Goal: Navigation & Orientation: Find specific page/section

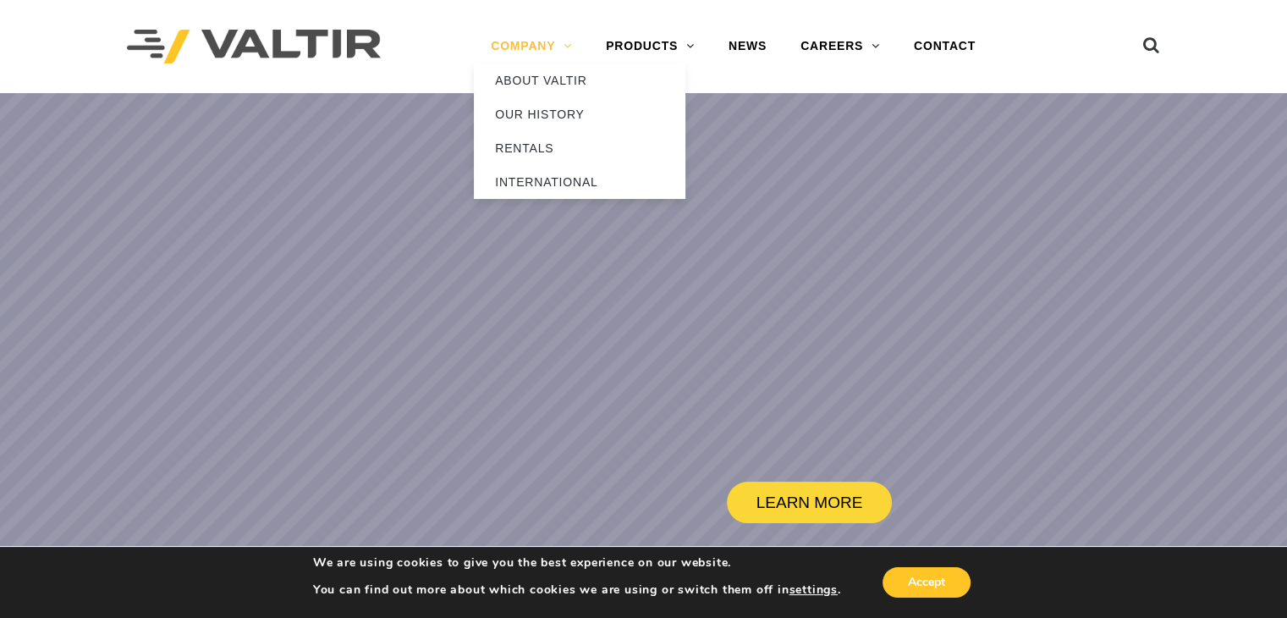
click at [527, 45] on link "COMPANY" at bounding box center [531, 47] width 115 height 34
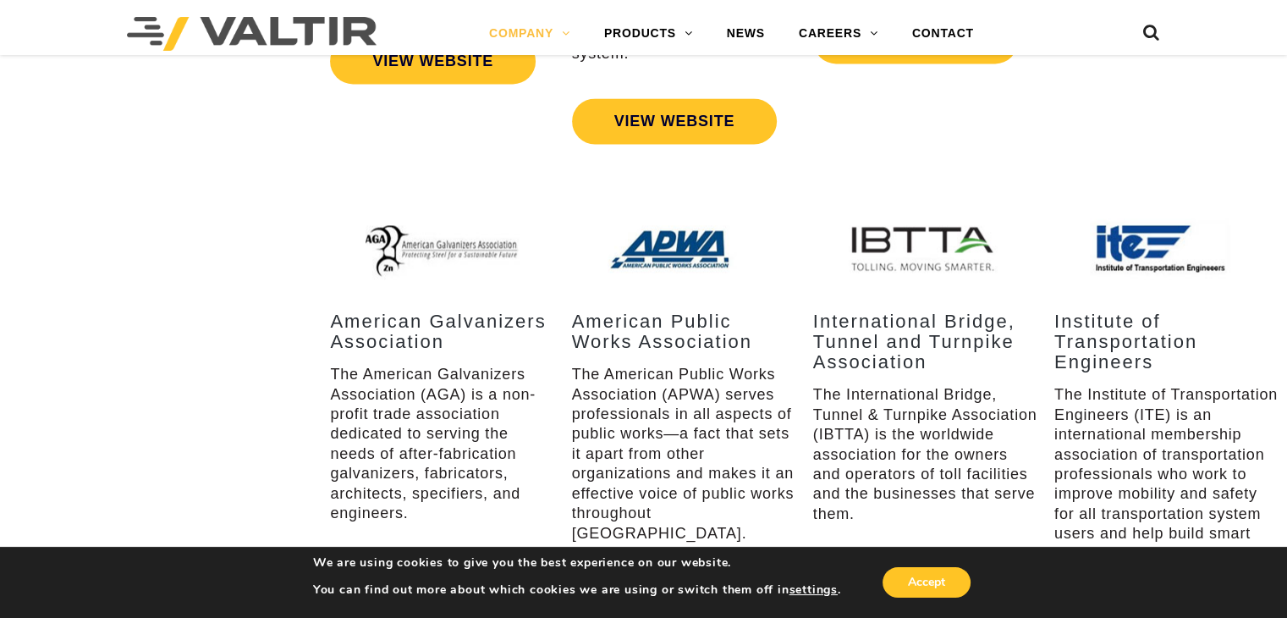
scroll to position [2561, 0]
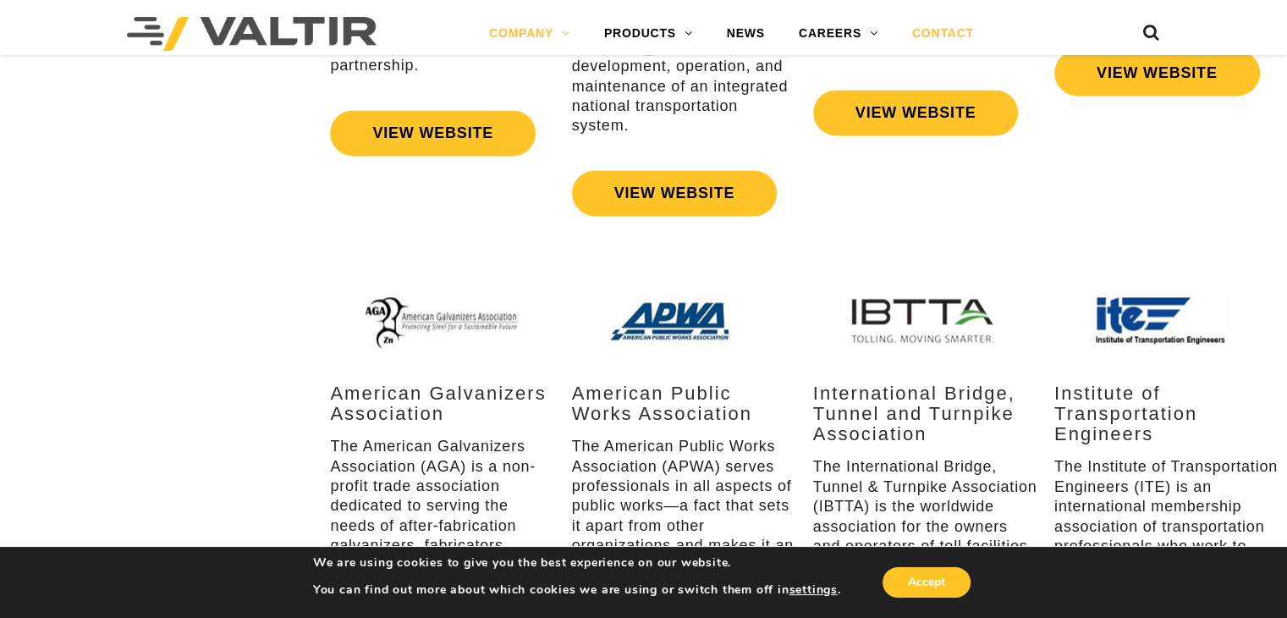
click at [931, 30] on link "CONTACT" at bounding box center [943, 34] width 96 height 34
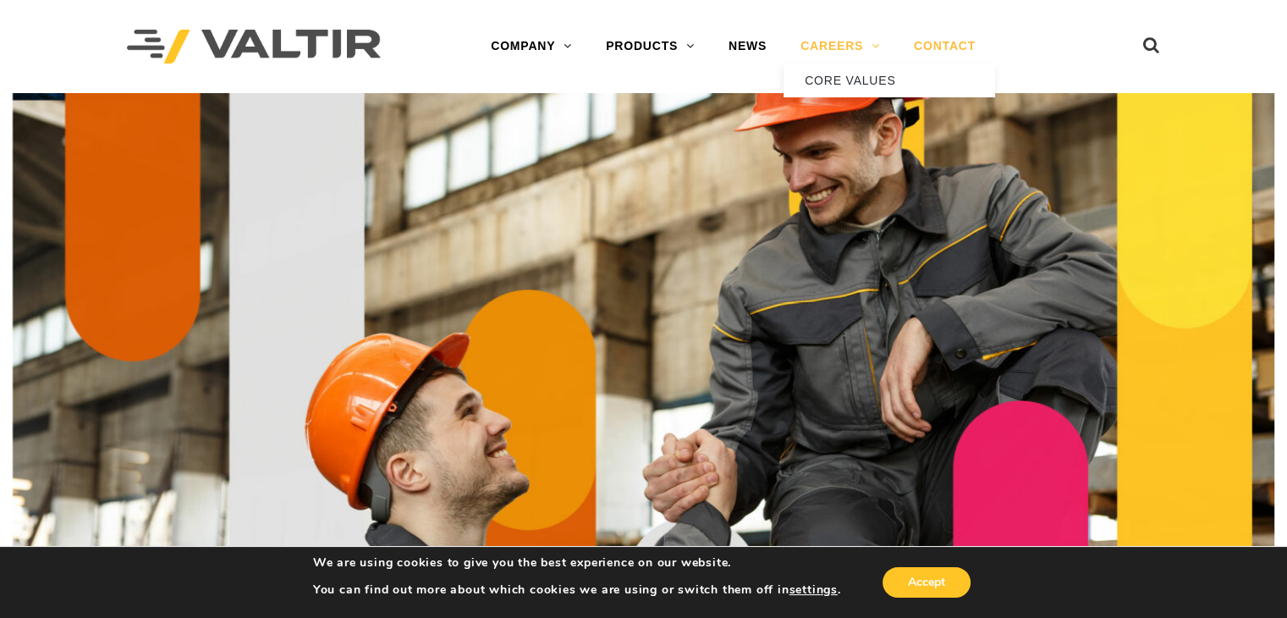
click at [812, 52] on link "CAREERS" at bounding box center [839, 47] width 113 height 34
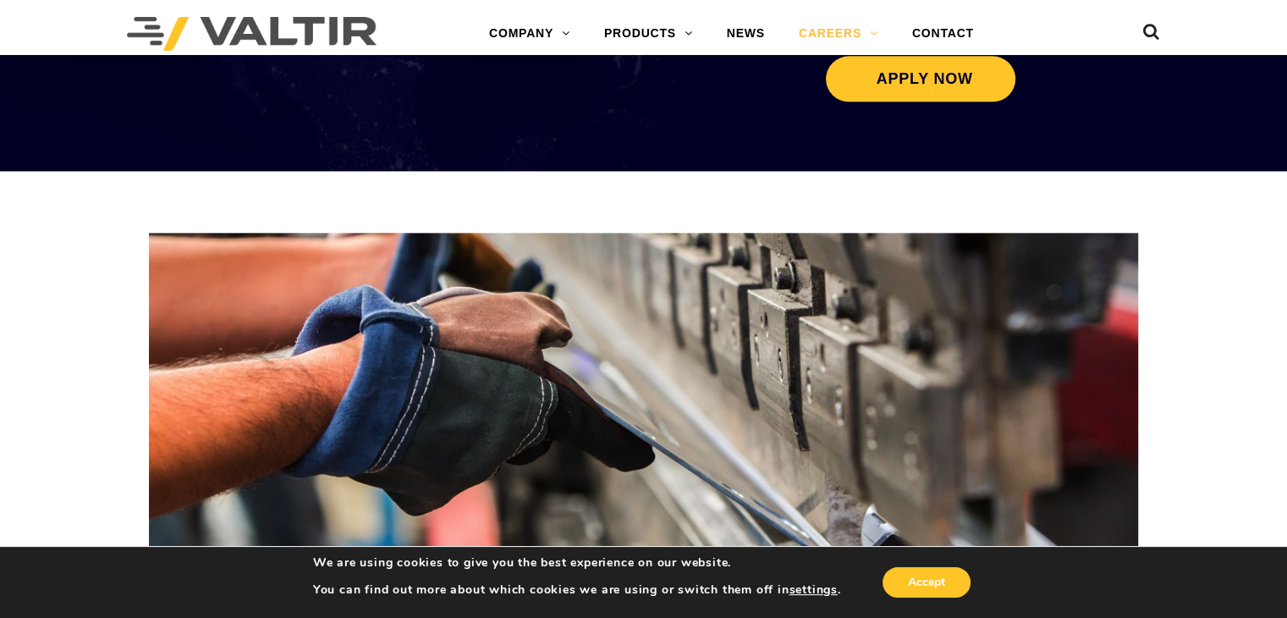
scroll to position [2120, 0]
